Goal: Task Accomplishment & Management: Manage account settings

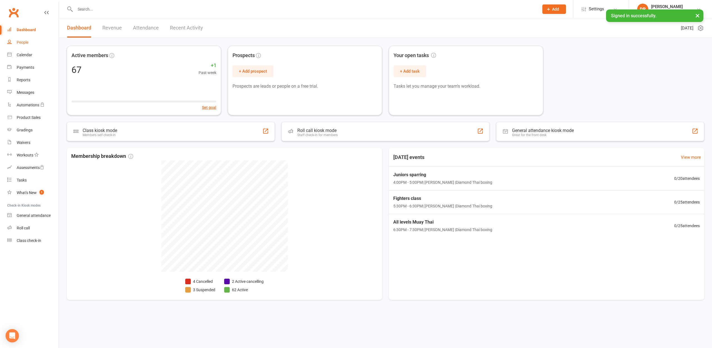
click at [24, 43] on div "People" at bounding box center [23, 42] width 12 height 4
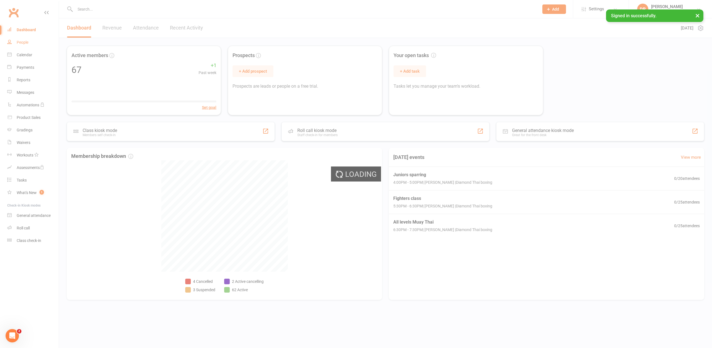
select select "100"
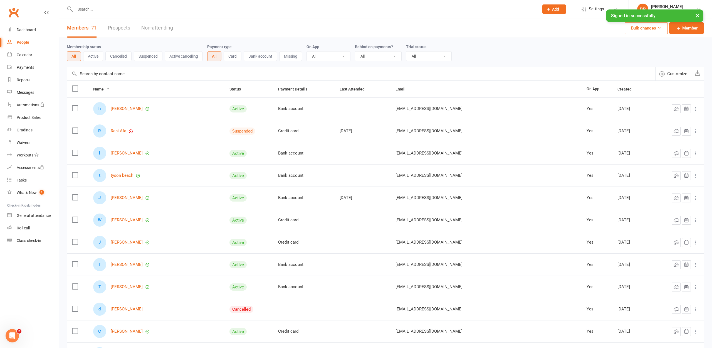
click at [95, 12] on input "text" at bounding box center [304, 9] width 462 height 8
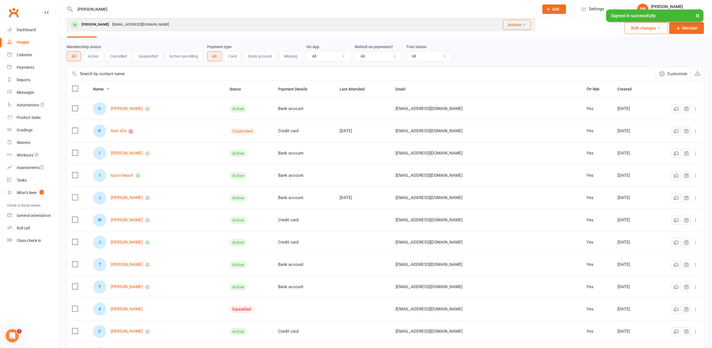
type input "[PERSON_NAME]"
drag, startPoint x: 96, startPoint y: 19, endPoint x: 108, endPoint y: 23, distance: 13.0
click at [108, 23] on div "[PERSON_NAME]" at bounding box center [95, 25] width 31 height 8
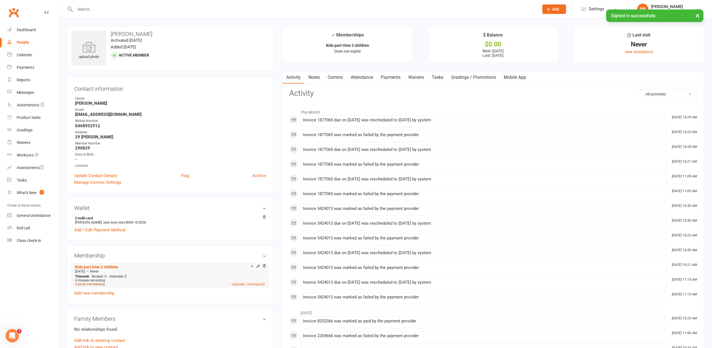
click at [87, 285] on link "Cancel membership" at bounding box center [90, 284] width 30 height 4
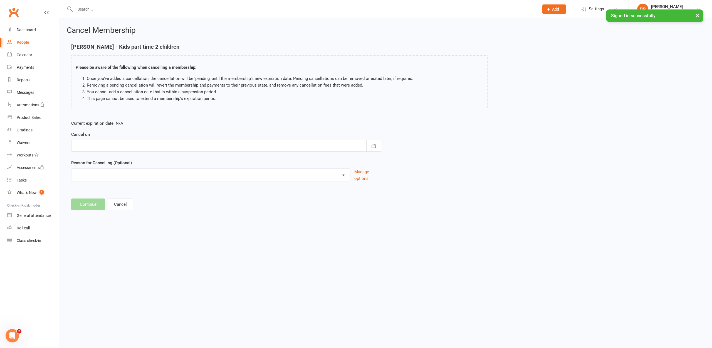
click at [141, 149] on div at bounding box center [226, 146] width 310 height 12
drag, startPoint x: 156, startPoint y: 190, endPoint x: 167, endPoint y: 192, distance: 11.2
click at [157, 190] on span "12" at bounding box center [155, 191] width 4 height 4
type input "[DATE]"
click at [96, 204] on button "Continue" at bounding box center [88, 204] width 34 height 12
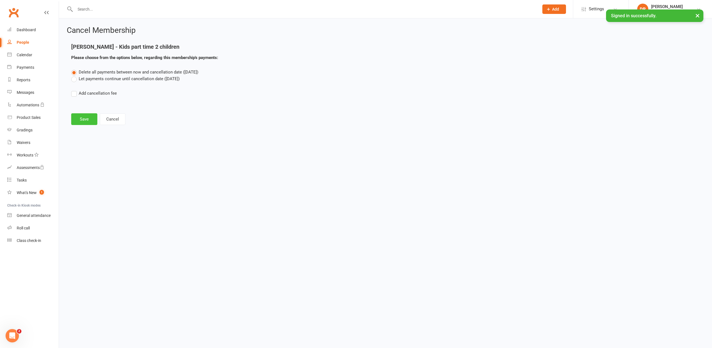
click at [82, 117] on button "Save" at bounding box center [84, 119] width 26 height 12
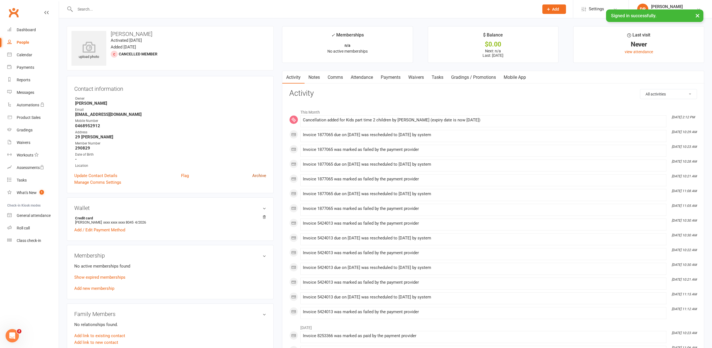
click at [265, 175] on link "Archive" at bounding box center [259, 175] width 14 height 7
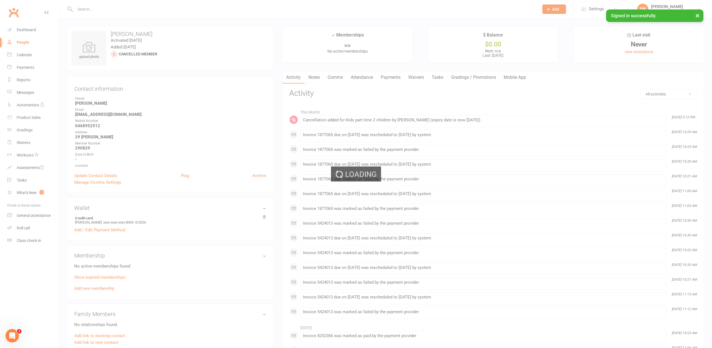
select select "100"
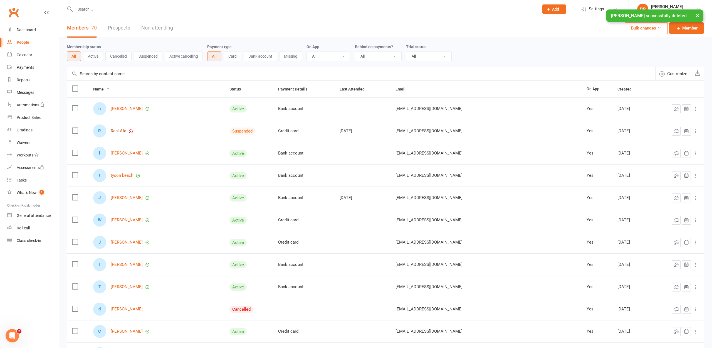
click at [118, 128] on link "Rani Afa" at bounding box center [119, 130] width 16 height 5
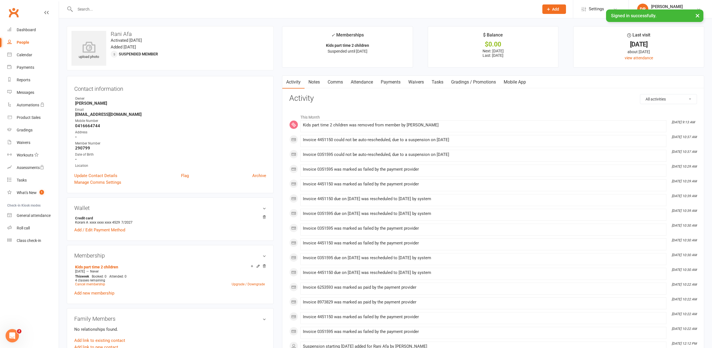
click at [400, 83] on link "Payments" at bounding box center [391, 82] width 28 height 13
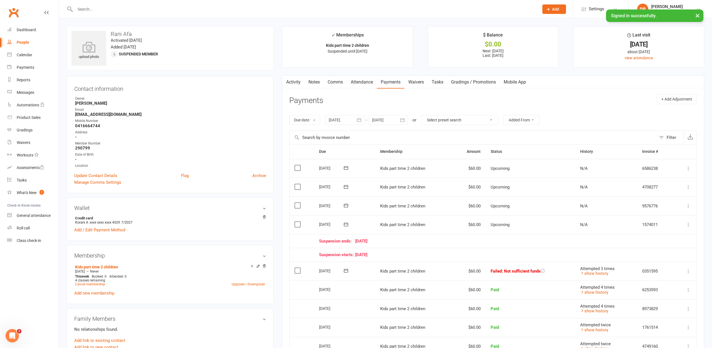
click at [688, 268] on icon at bounding box center [688, 271] width 6 height 6
click at [663, 298] on link "Mark as Paid (Other)" at bounding box center [663, 303] width 55 height 11
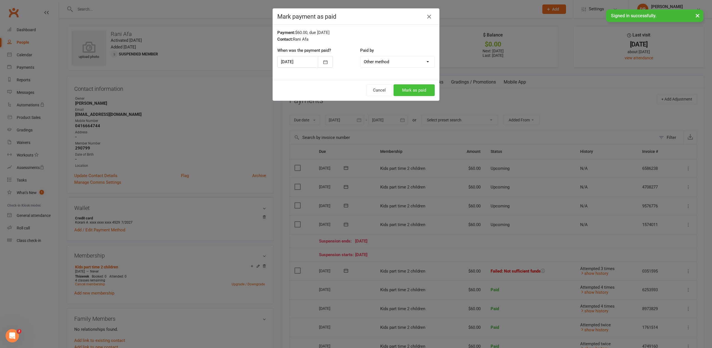
click at [403, 92] on button "Mark as paid" at bounding box center [413, 90] width 41 height 12
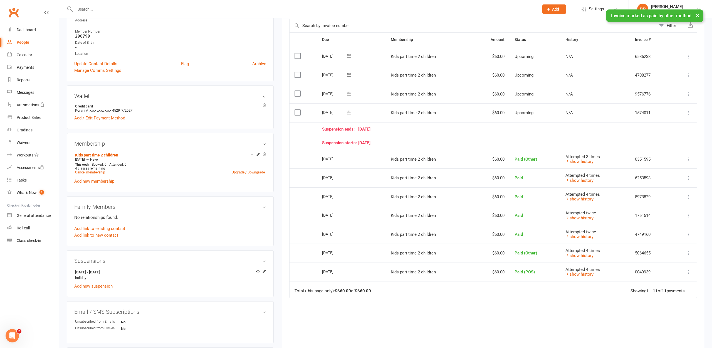
scroll to position [112, 0]
click at [23, 31] on div "Dashboard" at bounding box center [26, 30] width 19 height 4
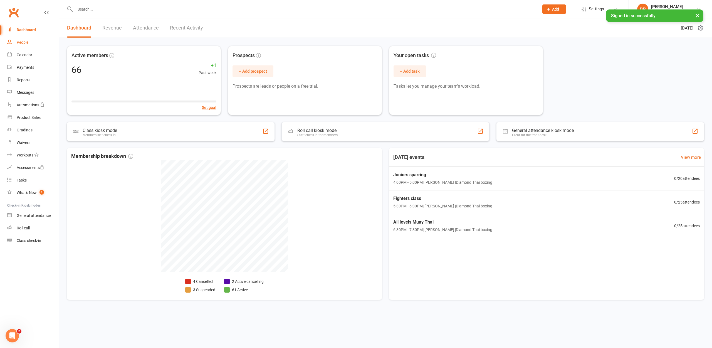
click at [17, 39] on link "People" at bounding box center [32, 42] width 51 height 13
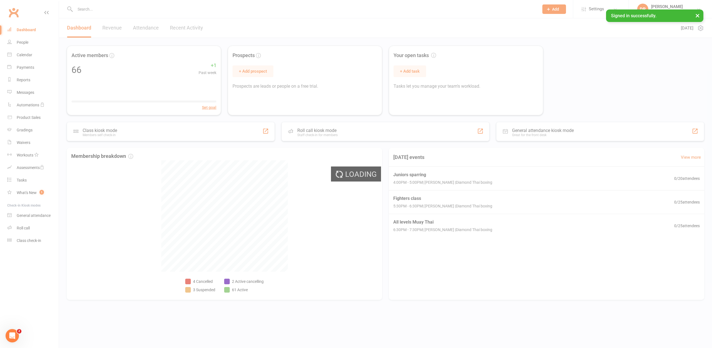
select select "100"
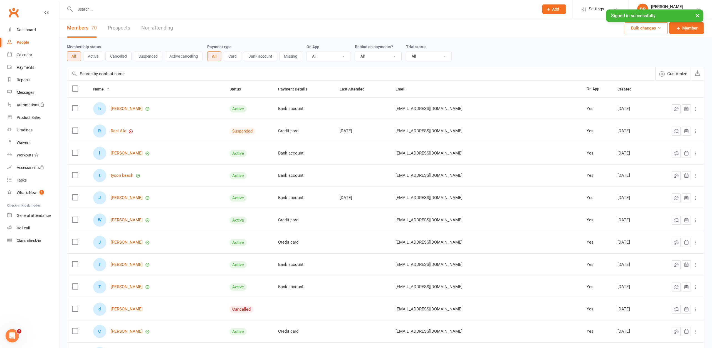
click at [126, 220] on link "[PERSON_NAME]" at bounding box center [127, 219] width 32 height 5
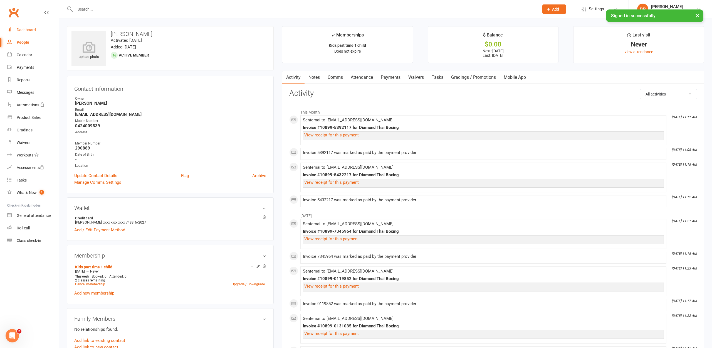
click at [32, 29] on div "Dashboard" at bounding box center [26, 30] width 19 height 4
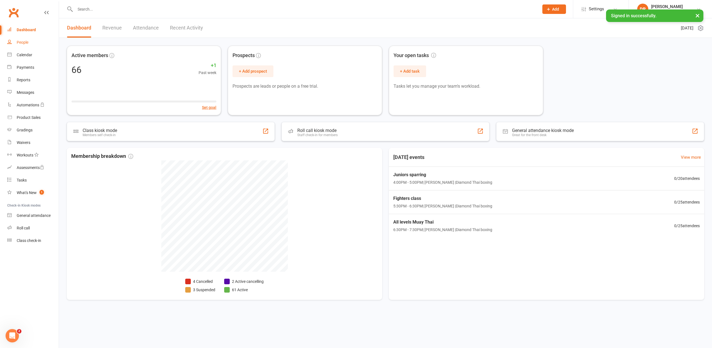
click at [20, 44] on link "People" at bounding box center [32, 42] width 51 height 13
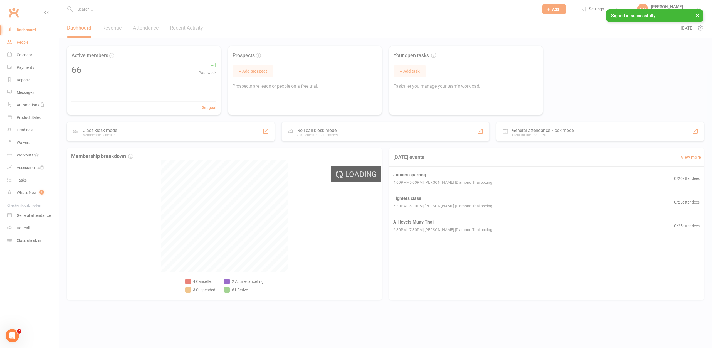
select select "100"
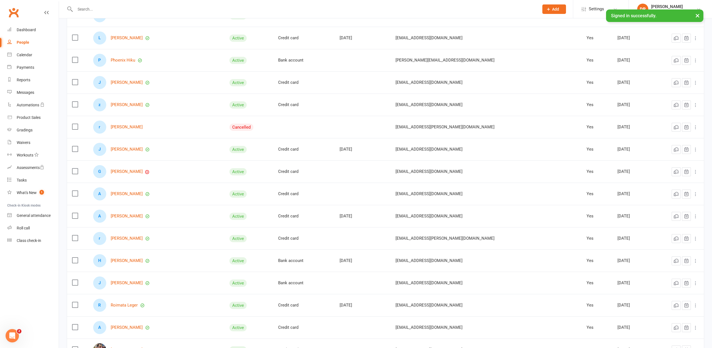
scroll to position [605, 0]
click at [123, 170] on link "[PERSON_NAME]" at bounding box center [127, 170] width 32 height 5
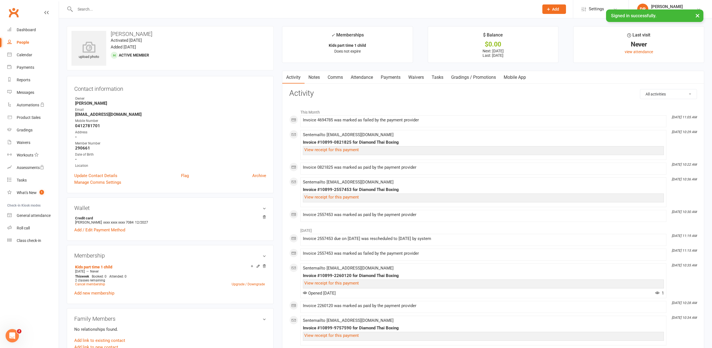
click at [391, 76] on link "Payments" at bounding box center [391, 77] width 28 height 13
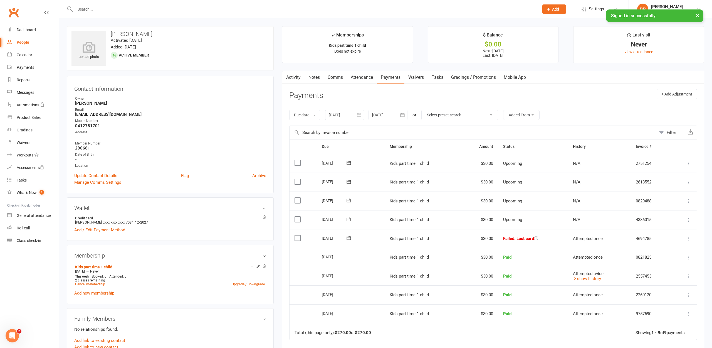
scroll to position [0, 0]
click at [688, 235] on icon at bounding box center [688, 238] width 6 height 6
click at [674, 266] on link "Mark as Paid (Other)" at bounding box center [663, 271] width 55 height 11
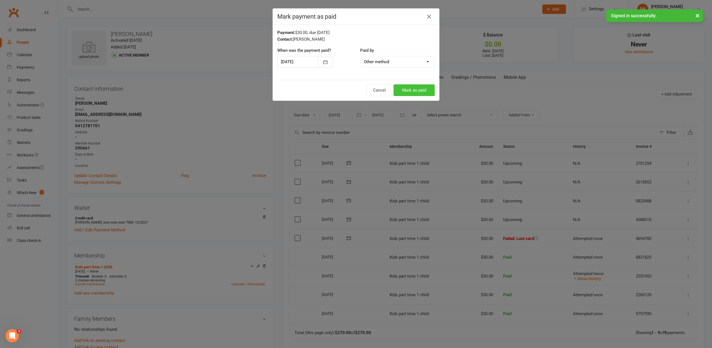
click at [419, 92] on button "Mark as paid" at bounding box center [413, 90] width 41 height 12
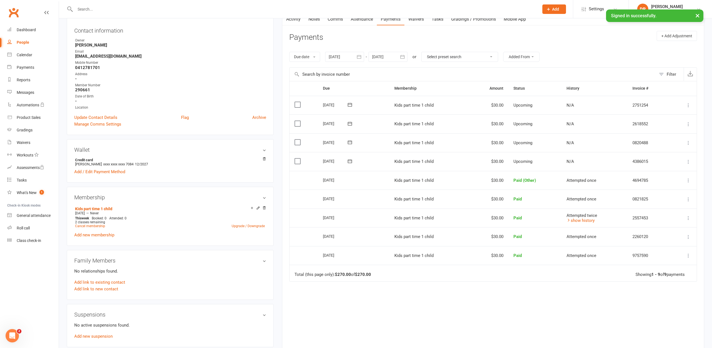
scroll to position [58, 0]
click at [28, 27] on link "Dashboard" at bounding box center [32, 30] width 51 height 13
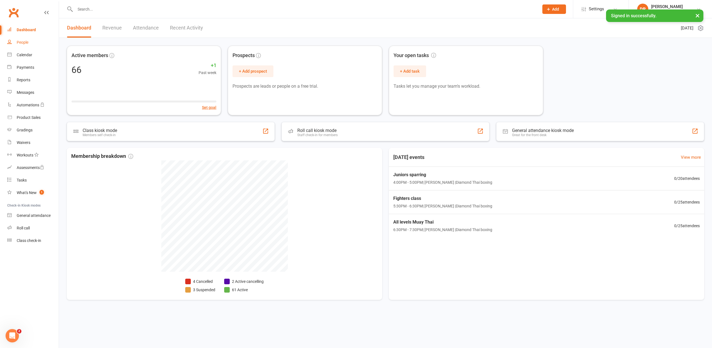
click at [33, 43] on link "People" at bounding box center [32, 42] width 51 height 13
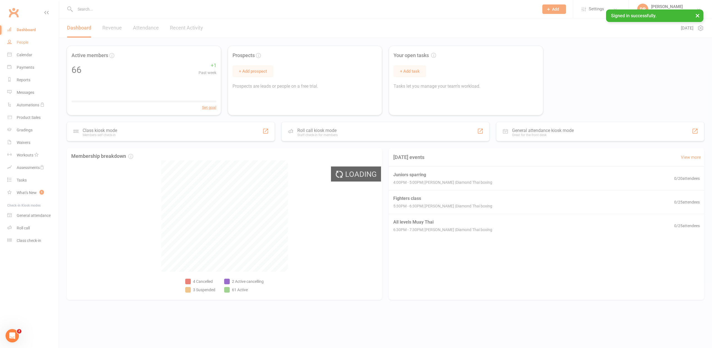
select select "100"
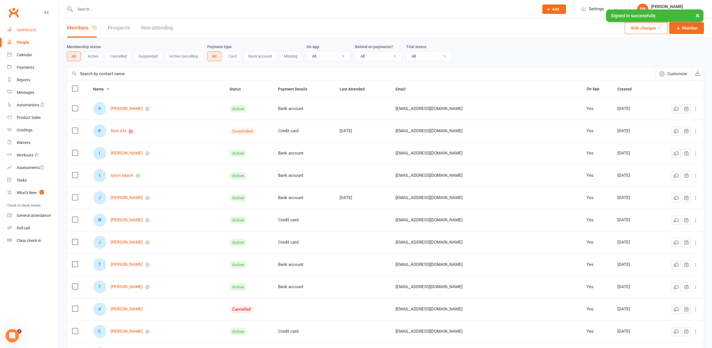
click at [26, 31] on div "Dashboard" at bounding box center [26, 30] width 19 height 4
